Goal: Information Seeking & Learning: Learn about a topic

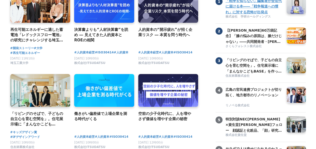
scroll to position [75, 0]
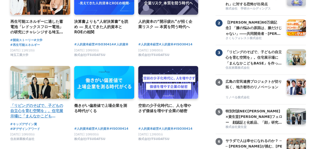
click at [40, 111] on h4 "「リビングのそばで、子どもの自立心を育む空間を」。住宅展示場に「まんなかこどもBASE」を作った２人の女性社員" at bounding box center [38, 111] width 56 height 16
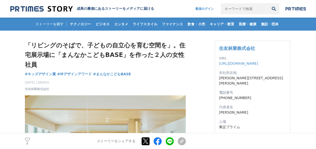
click at [47, 7] on img at bounding box center [41, 9] width 62 height 7
